Goal: Find specific page/section: Find specific page/section

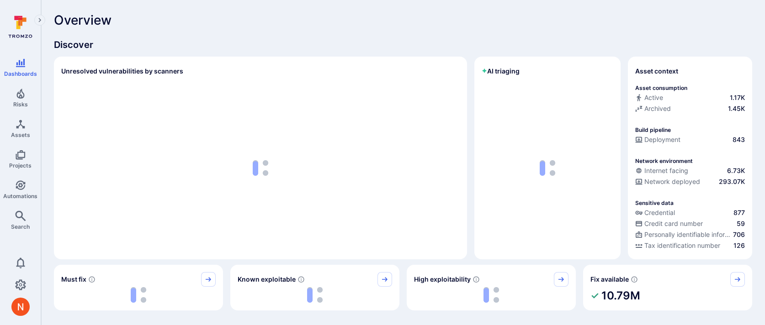
click at [339, 25] on div "Overview" at bounding box center [403, 20] width 698 height 15
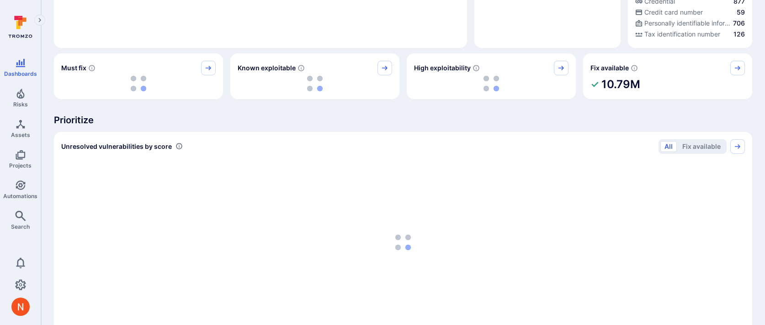
scroll to position [213, 0]
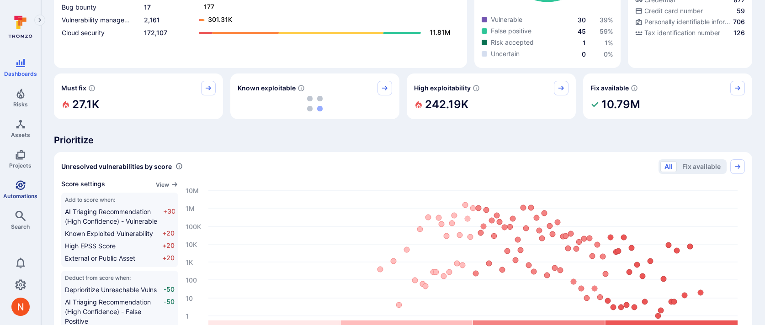
click at [27, 176] on link "Automations" at bounding box center [20, 189] width 41 height 27
